Goal: Transaction & Acquisition: Purchase product/service

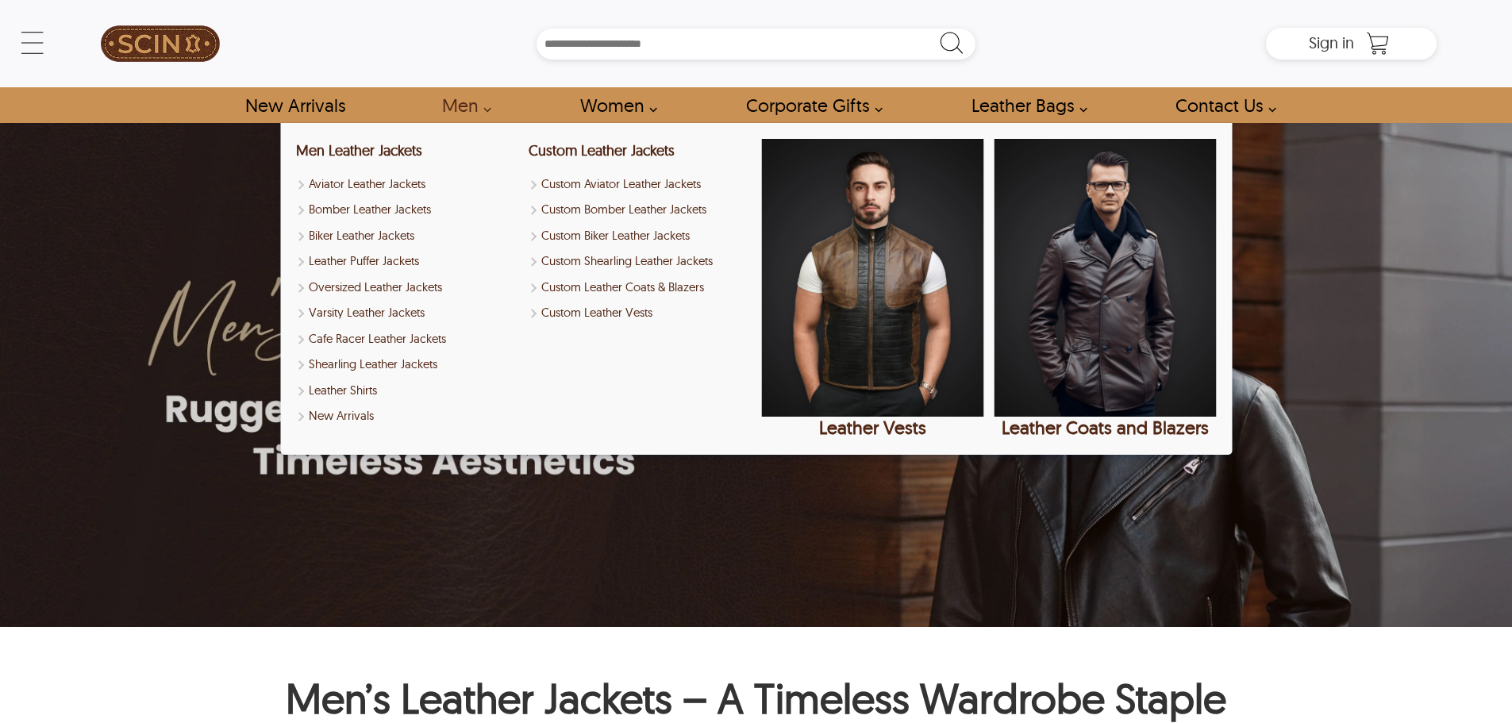
click at [469, 106] on link "Men" at bounding box center [462, 105] width 76 height 36
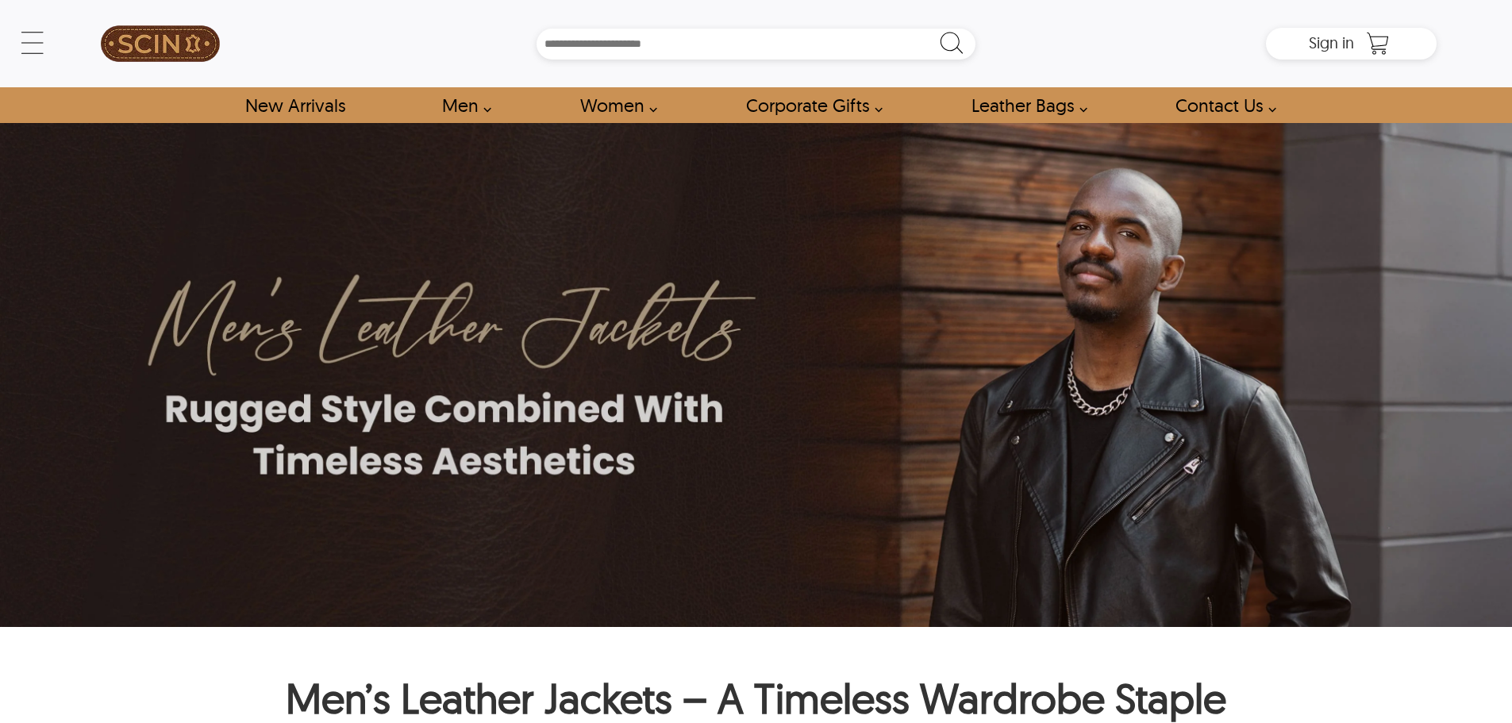
click at [486, 104] on link "Men" at bounding box center [462, 105] width 76 height 36
click at [467, 106] on link "Men" at bounding box center [462, 105] width 76 height 36
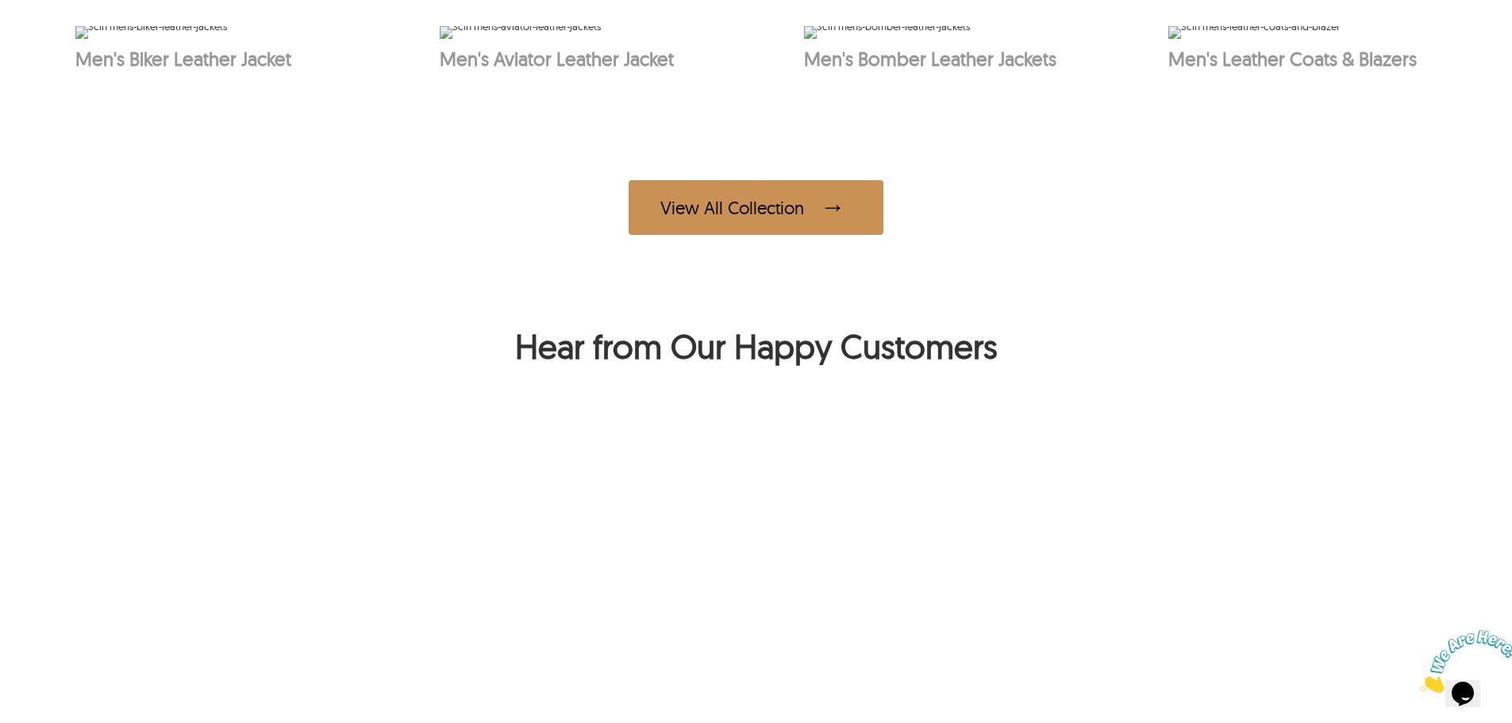
scroll to position [1160, 0]
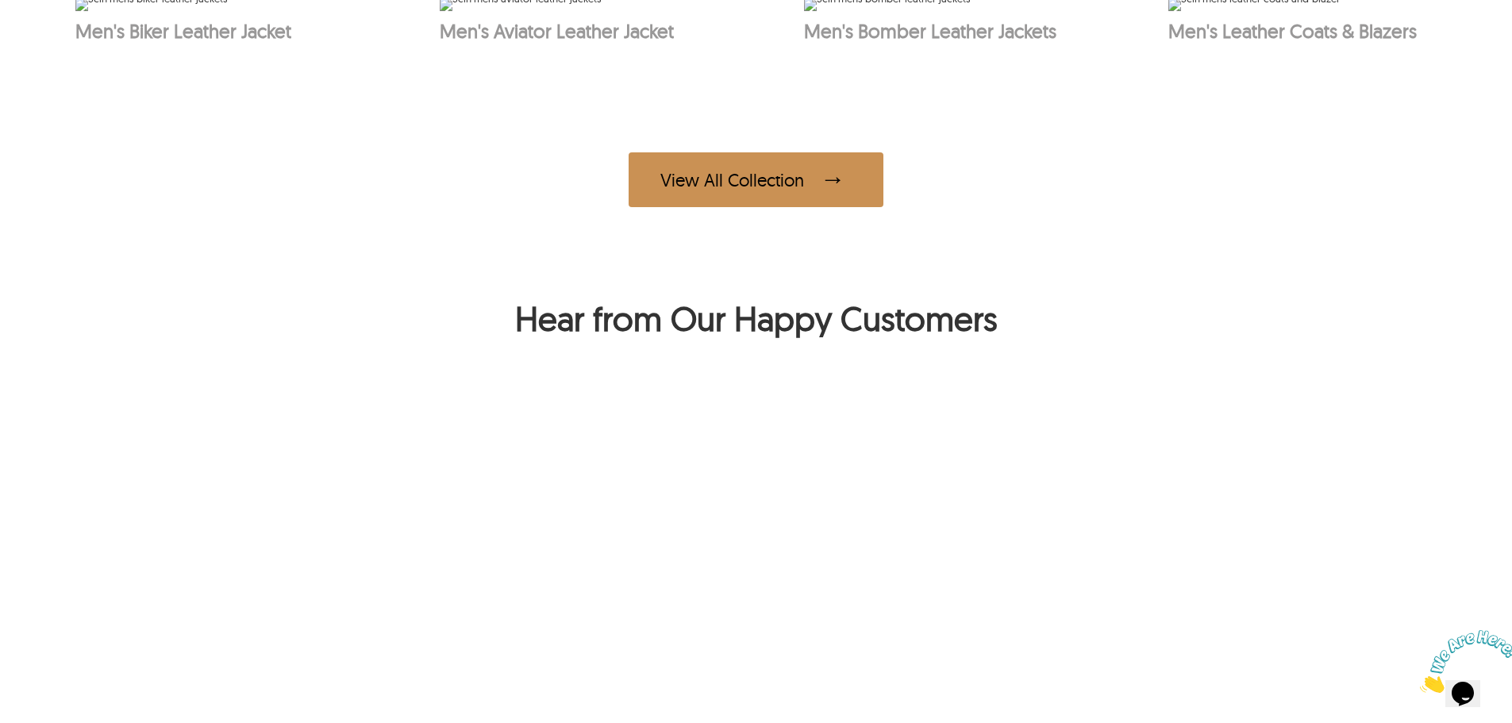
click at [759, 207] on div "View All Collection" at bounding box center [756, 179] width 255 height 55
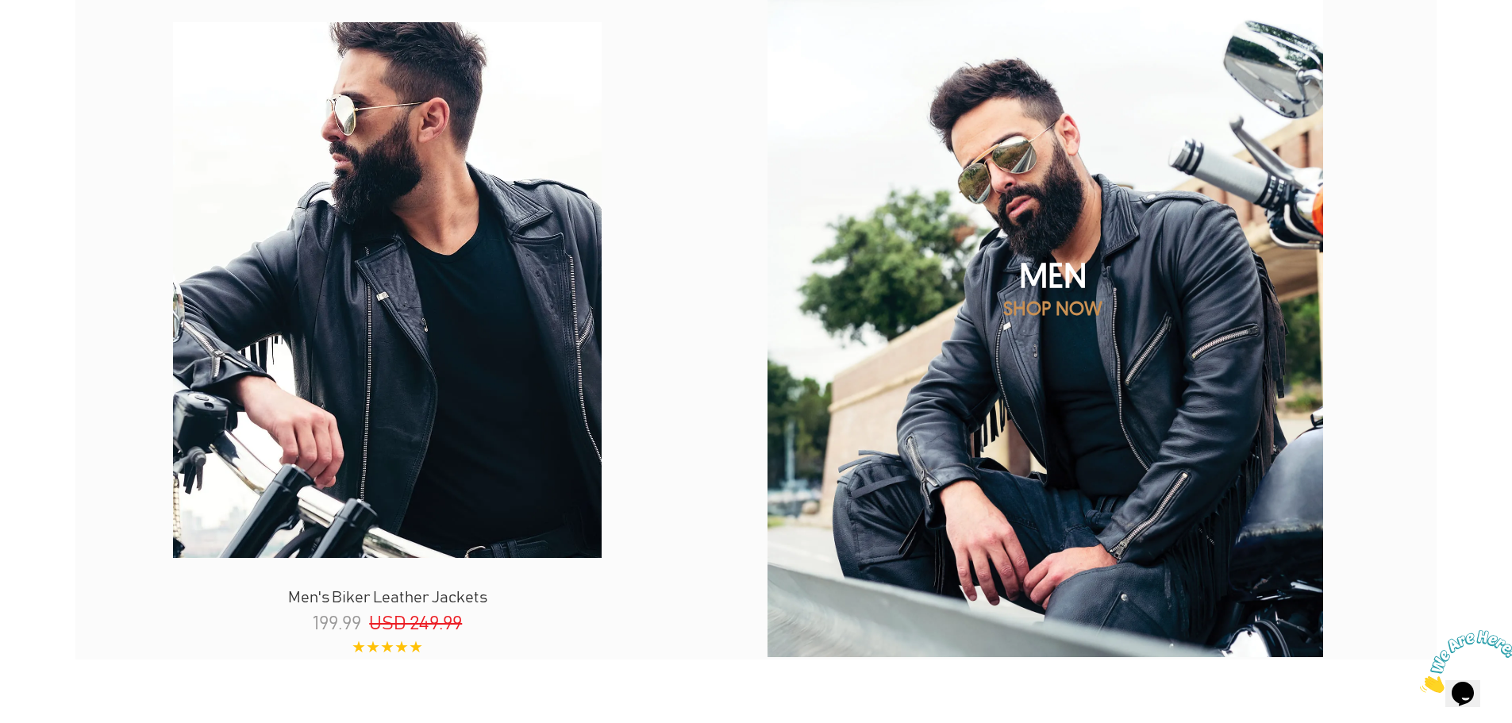
scroll to position [1930, 0]
click at [1042, 283] on h2 "MEN" at bounding box center [1053, 274] width 576 height 42
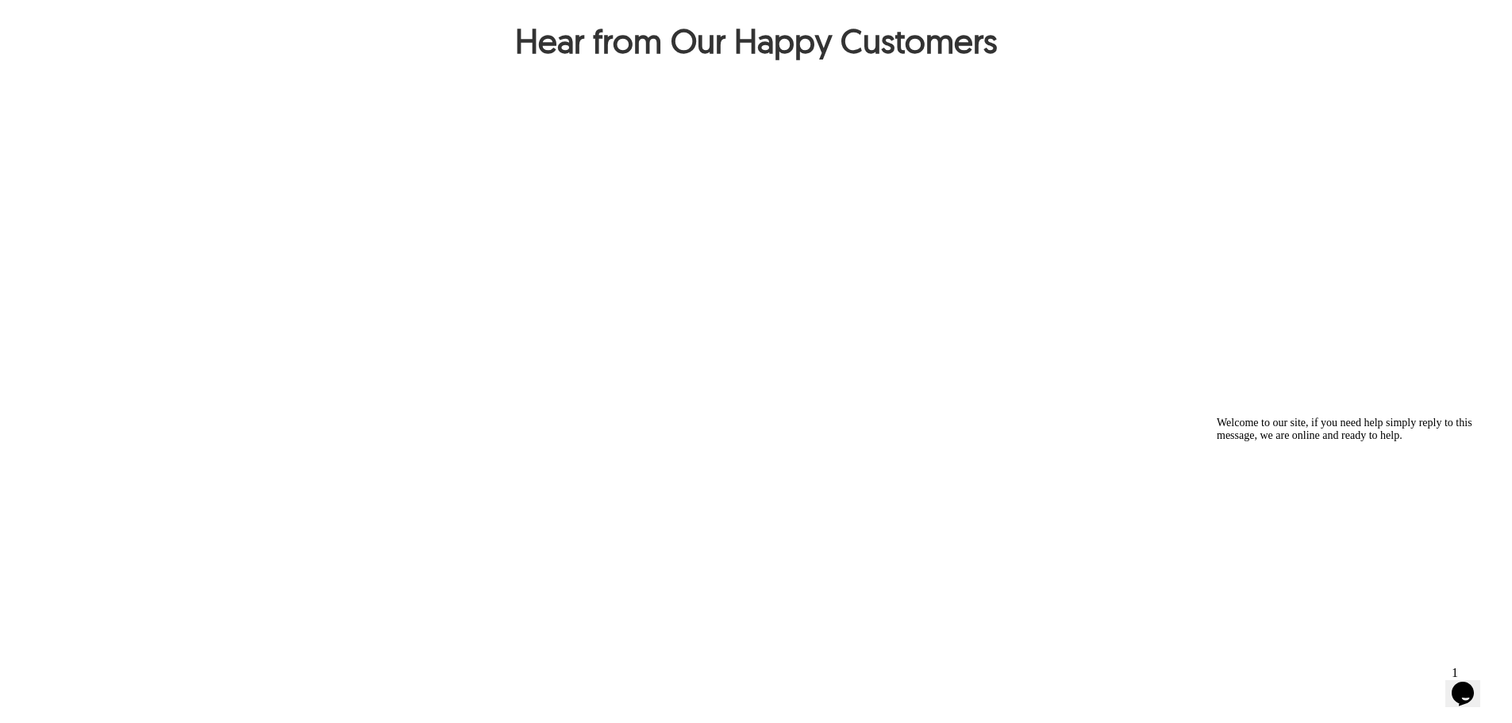
scroll to position [1451, 0]
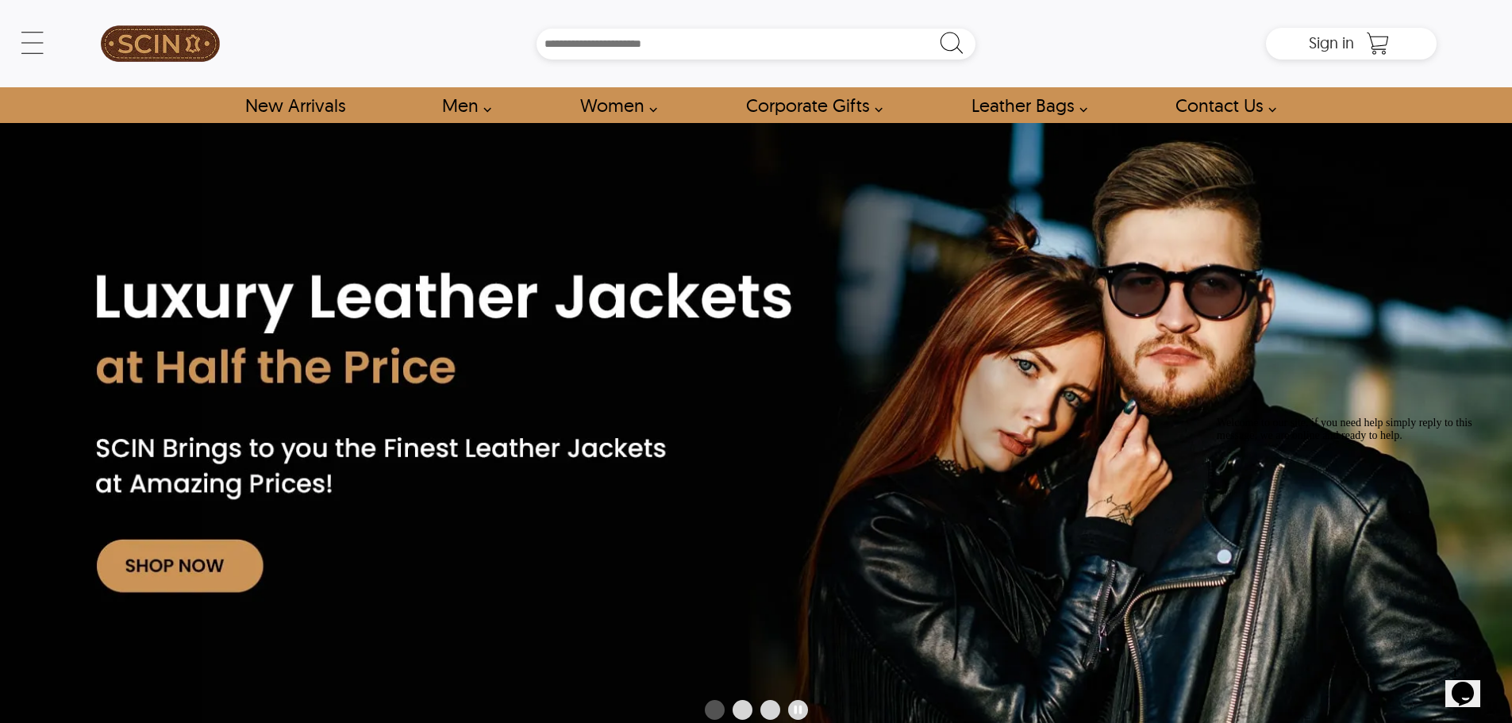
click at [187, 562] on img at bounding box center [756, 432] width 1512 height 619
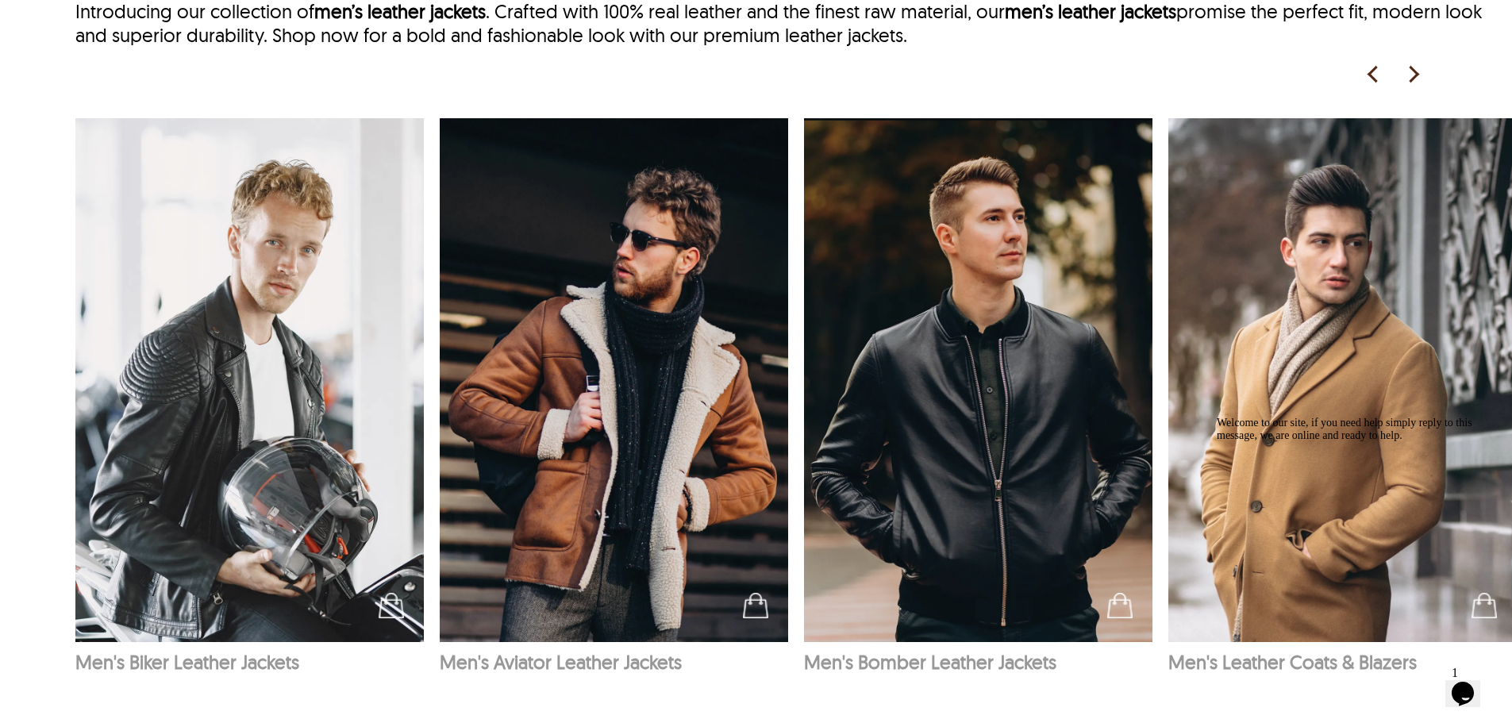
scroll to position [2771, 0]
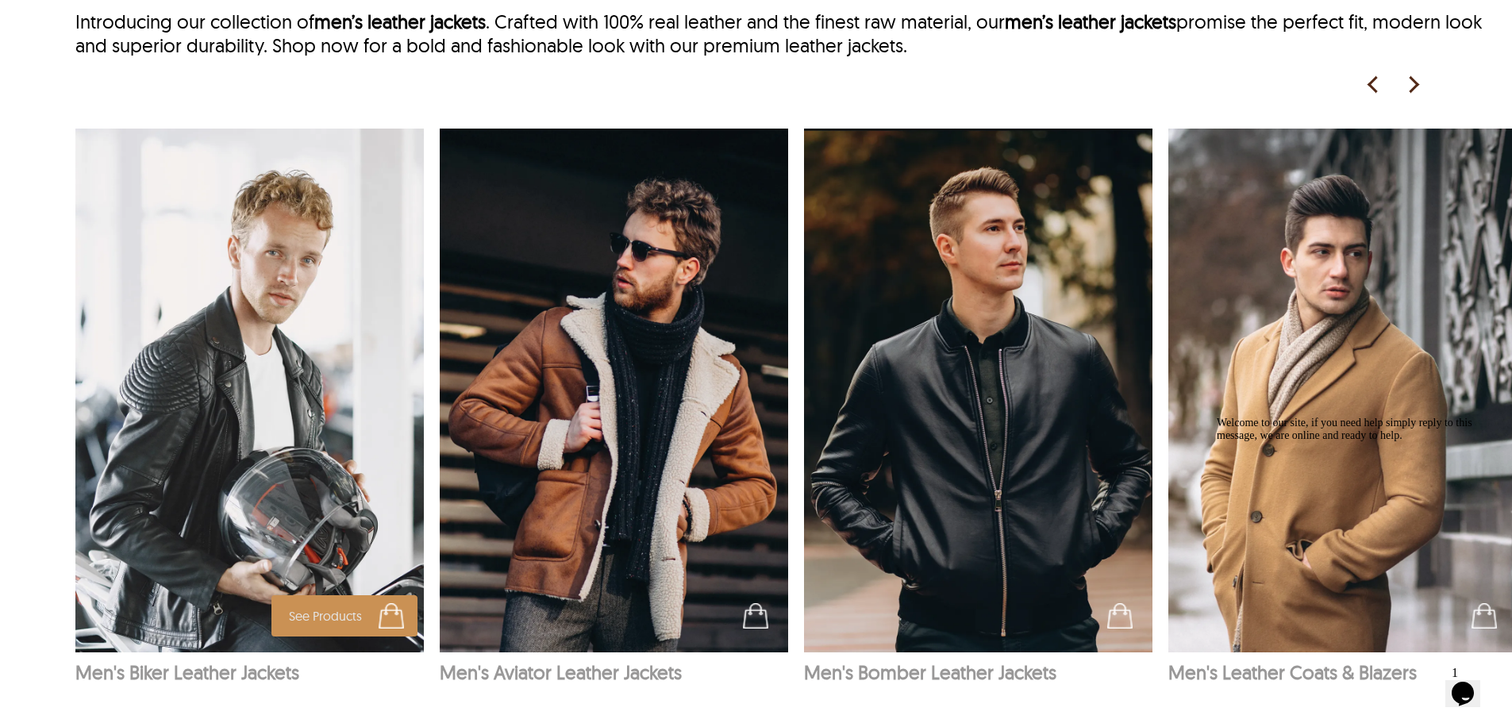
click at [228, 398] on img at bounding box center [249, 391] width 349 height 524
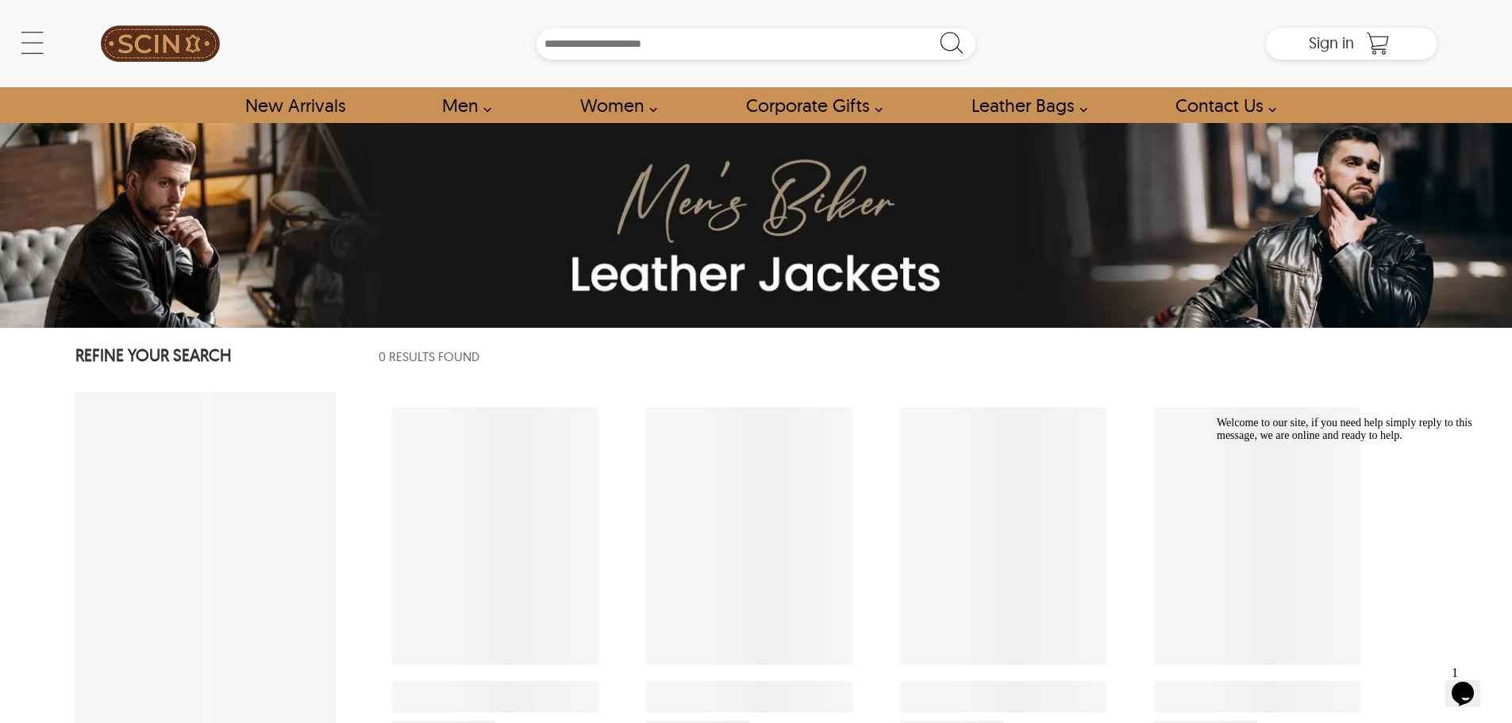
select select "********"
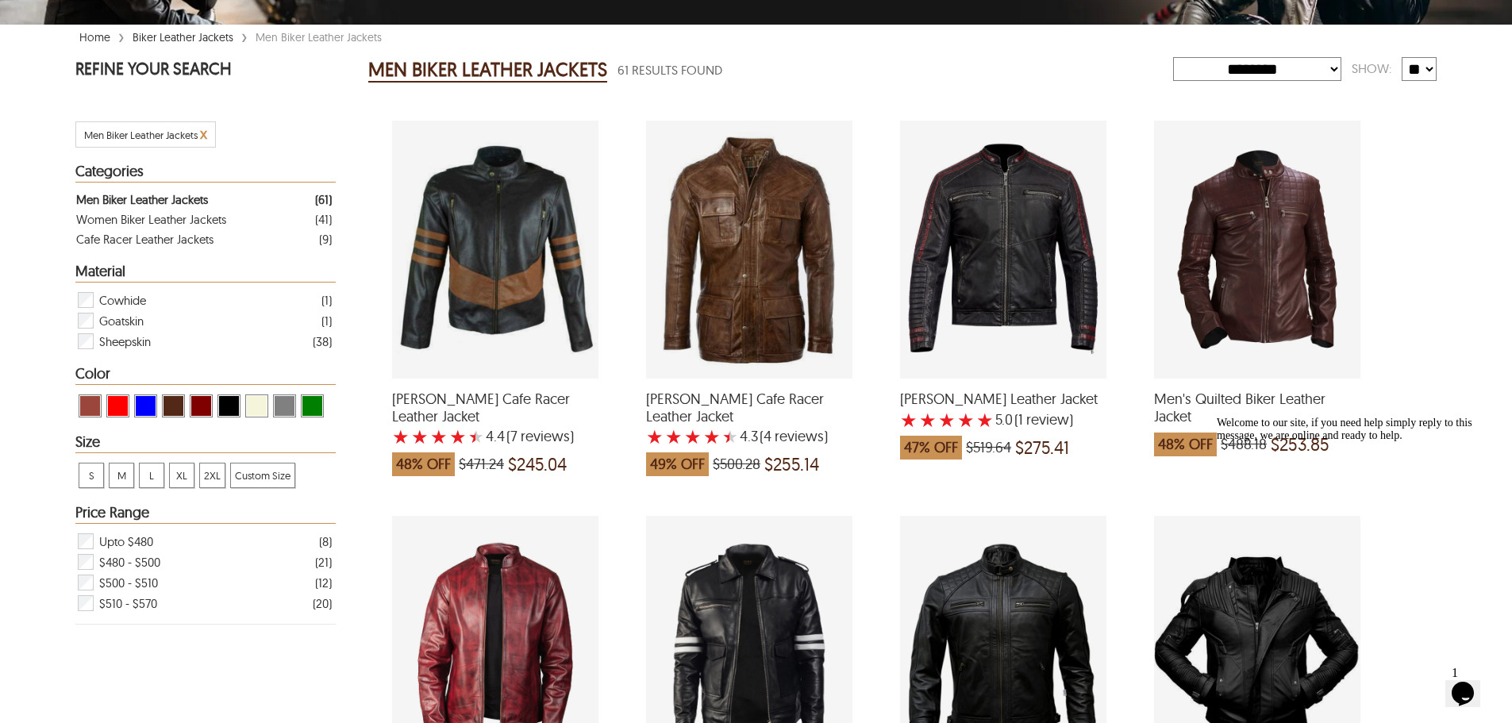
scroll to position [335, 0]
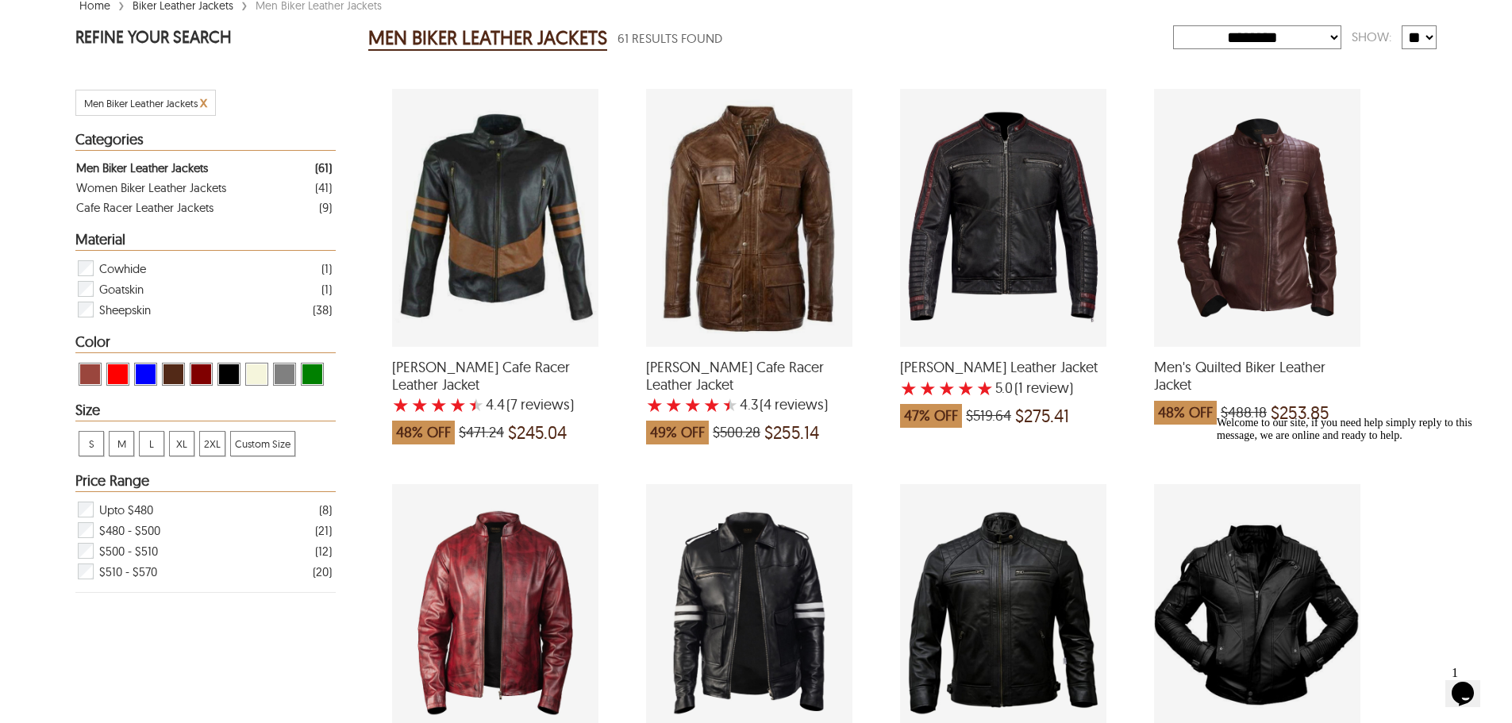
click at [228, 374] on span "View Black Men Biker Leather Jackets" at bounding box center [229, 374] width 20 height 20
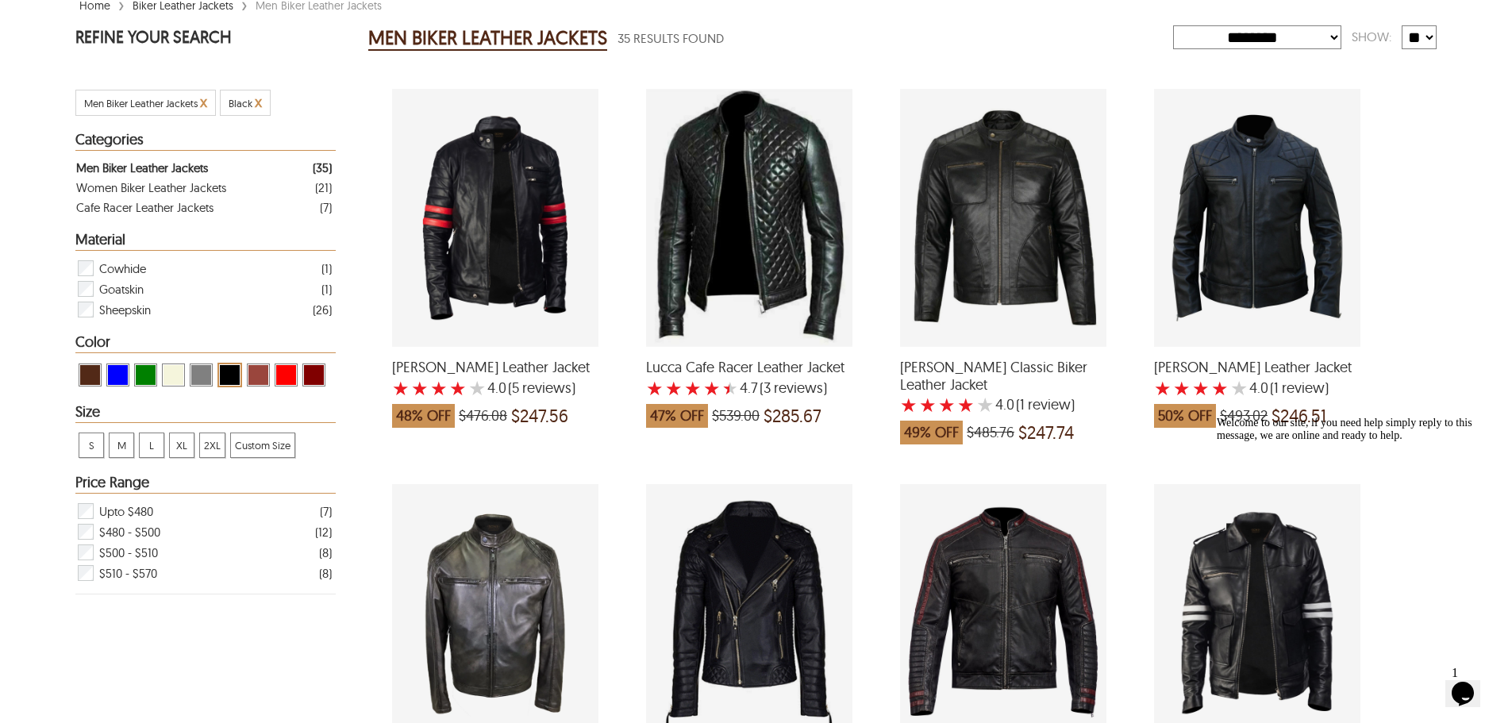
click at [180, 442] on span "XL" at bounding box center [182, 445] width 24 height 24
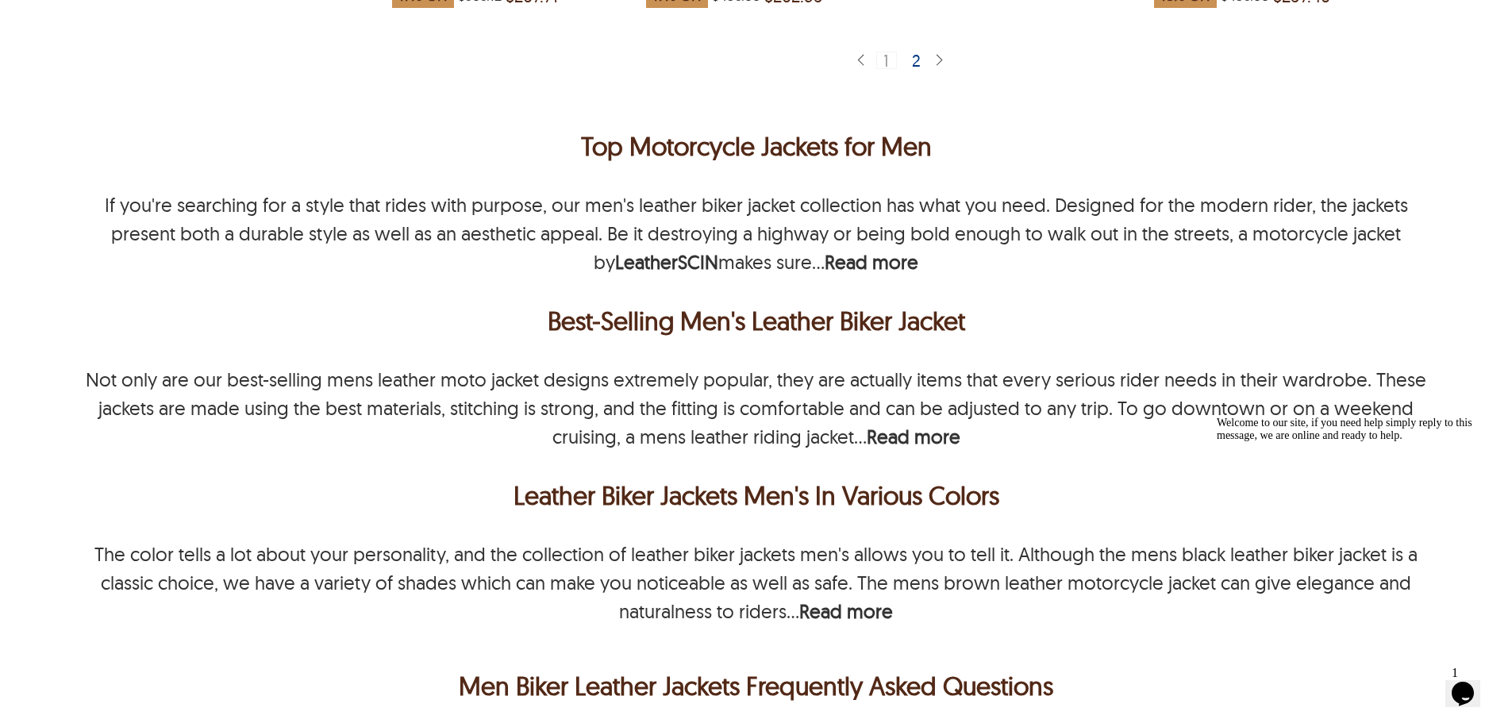
scroll to position [3541, 0]
click at [718, 301] on p "Best-Selling Men's Leather Biker Jacket" at bounding box center [755, 320] width 1353 height 38
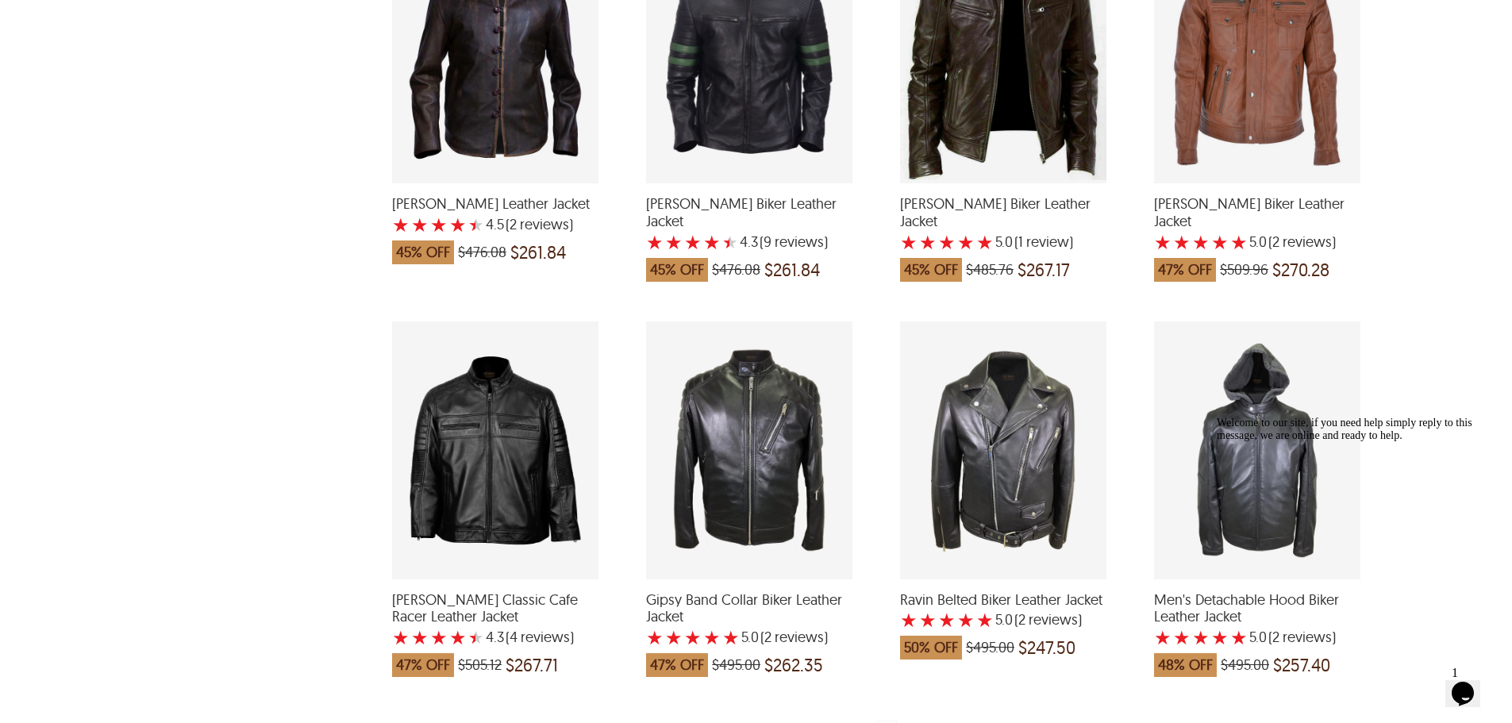
scroll to position [2864, 0]
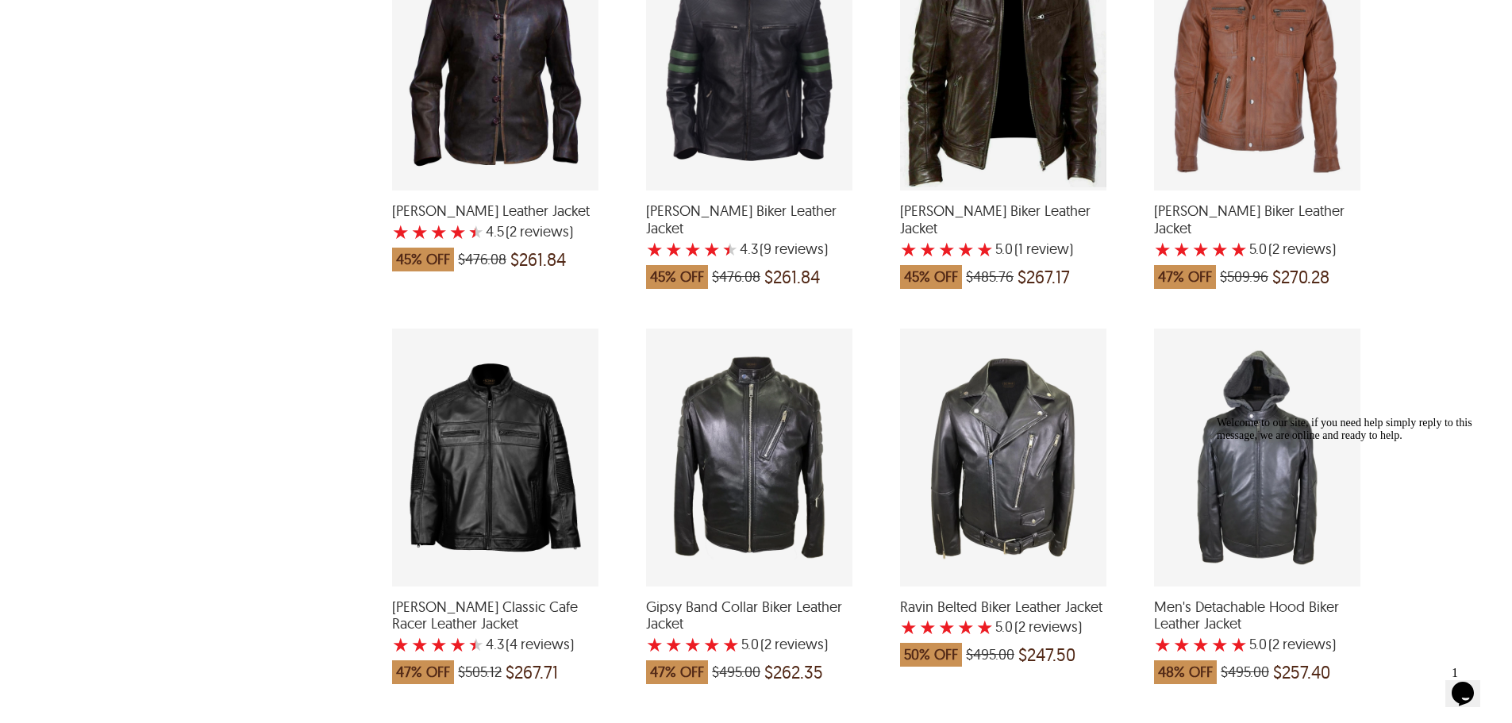
drag, startPoint x: 1510, startPoint y: 399, endPoint x: 1506, endPoint y: 367, distance: 32.0
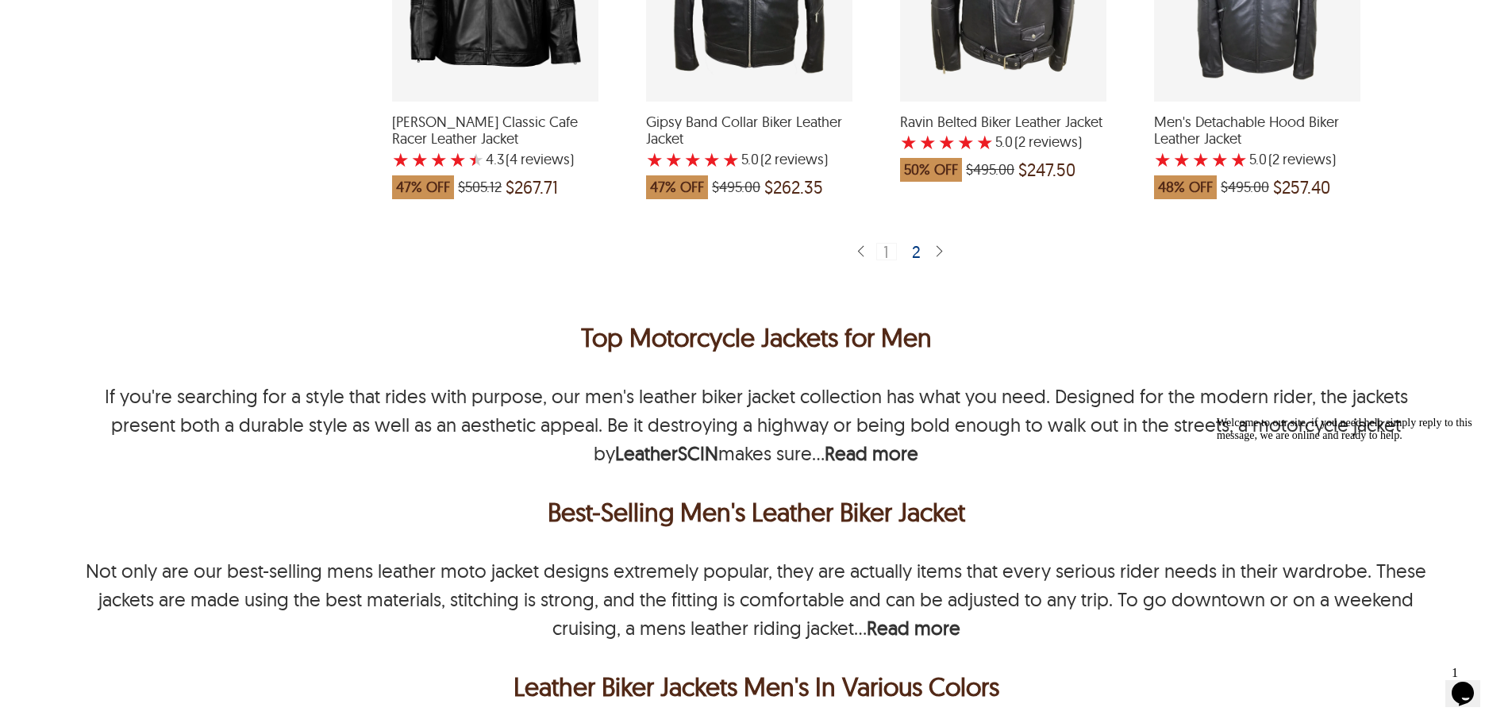
scroll to position [3337, 0]
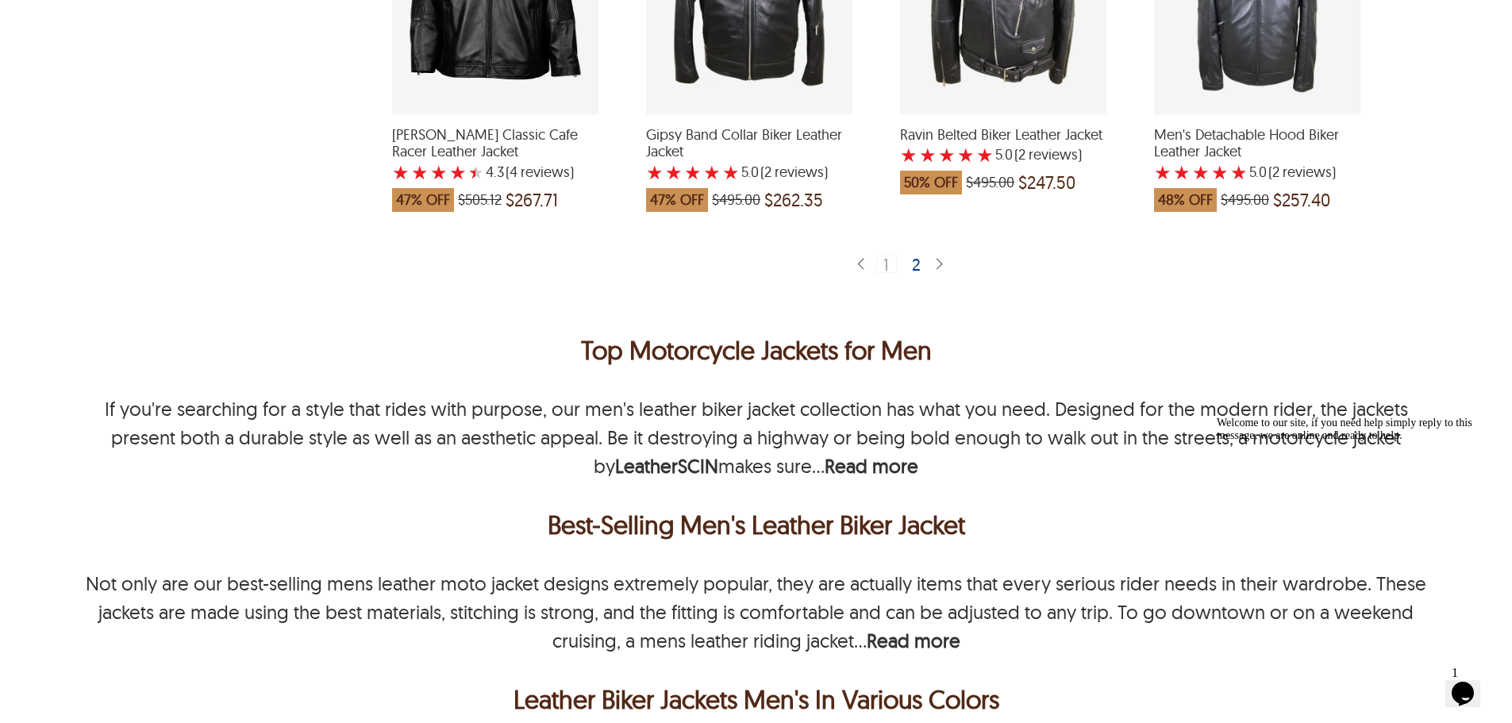
click at [937, 257] on img at bounding box center [939, 264] width 13 height 15
click at [917, 256] on div "2" at bounding box center [917, 264] width 23 height 16
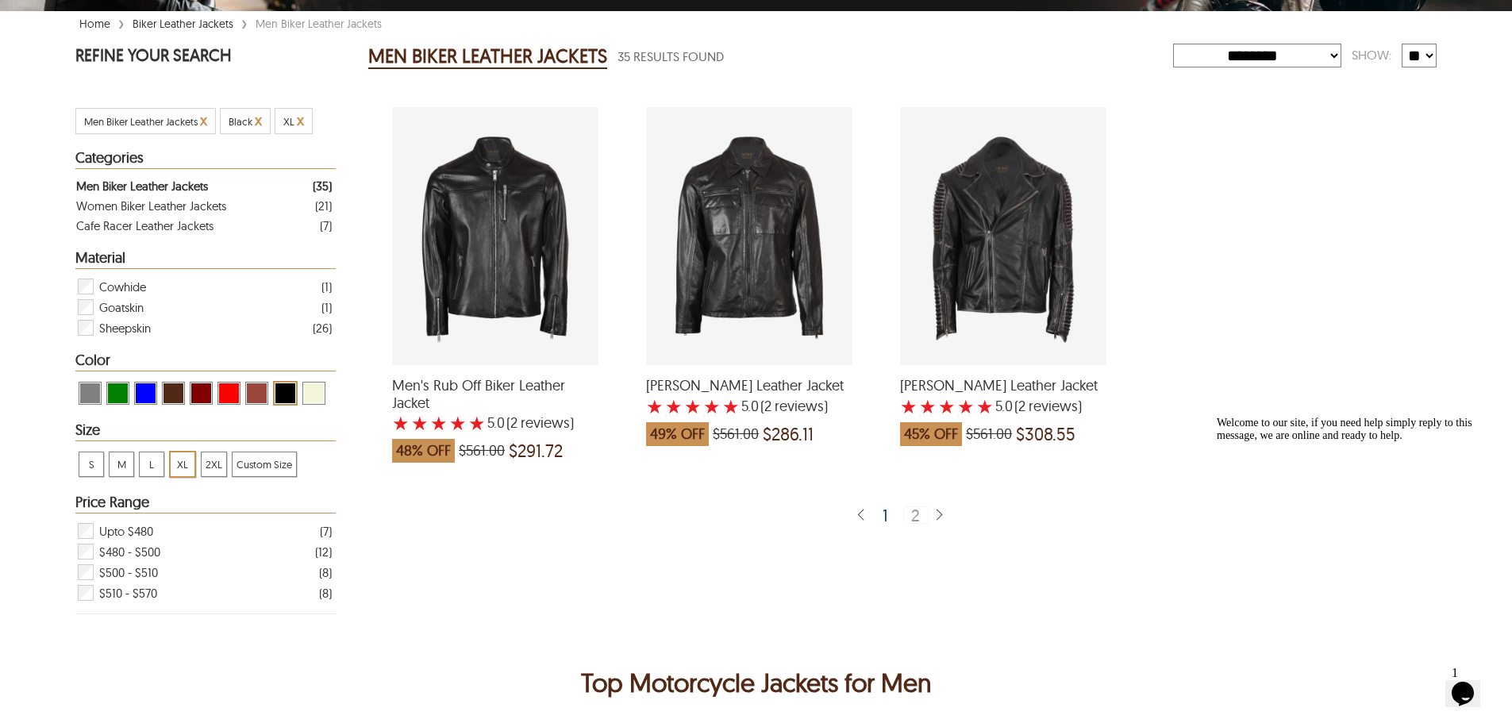
scroll to position [209, 0]
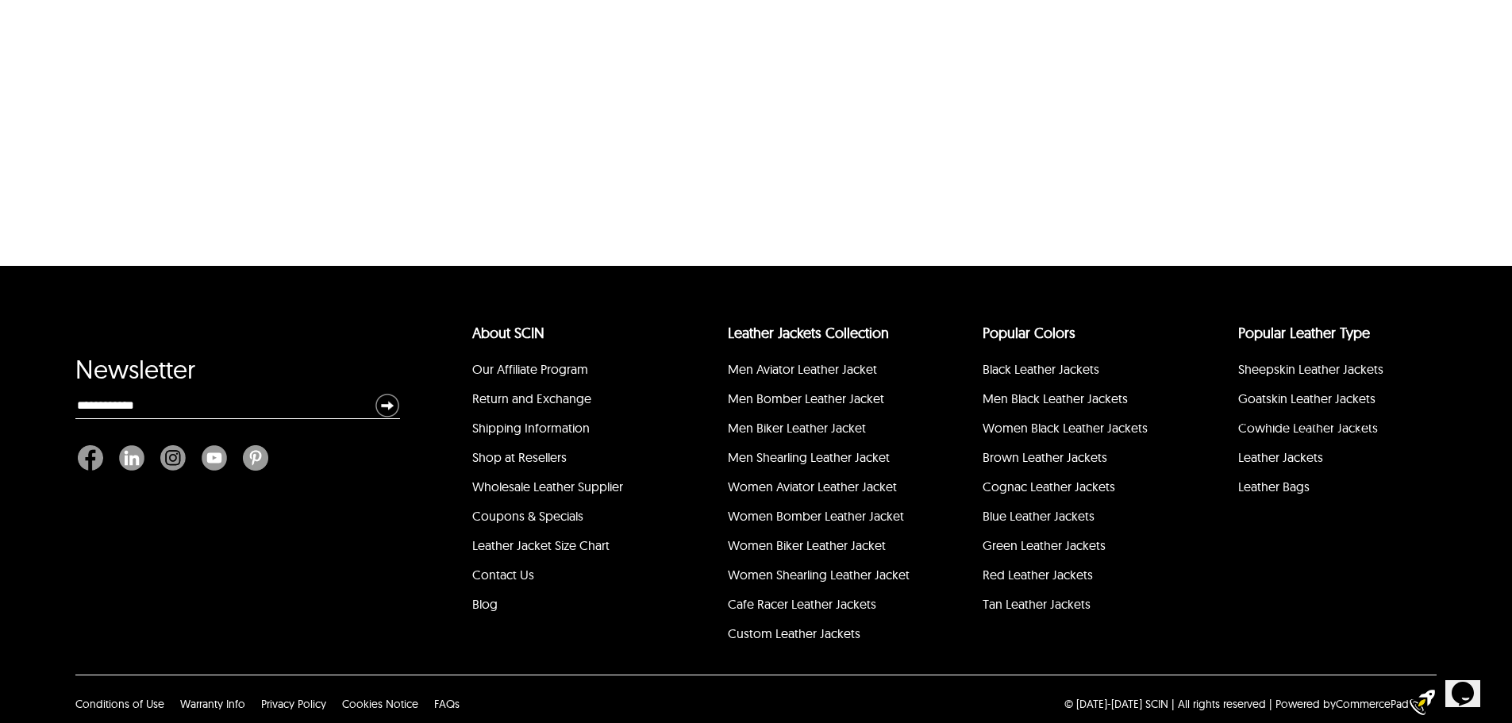
scroll to position [483, 0]
